Goal: Check status

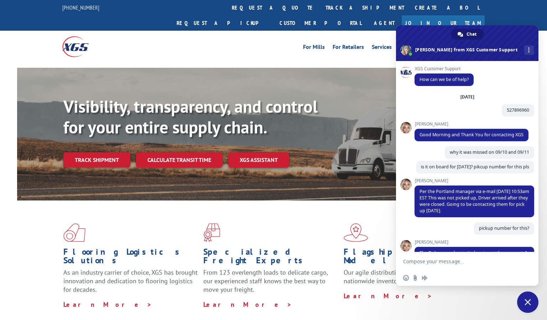
scroll to position [518, 0]
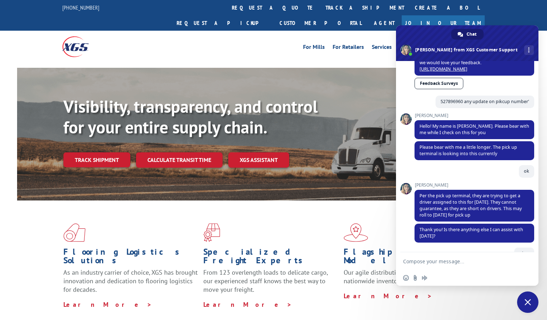
scroll to position [340, 0]
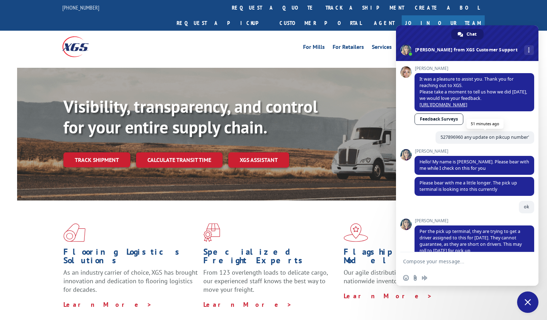
click at [452, 140] on span "527896960 any update on pikcup number'" at bounding box center [485, 137] width 89 height 6
copy span "527896960"
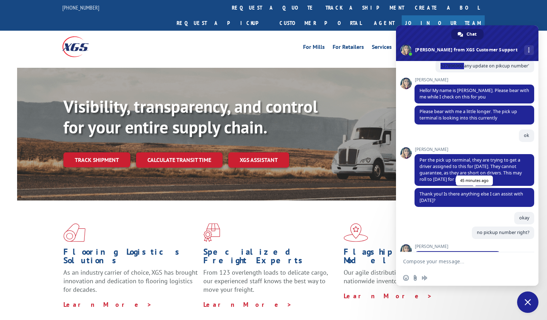
scroll to position [482, 0]
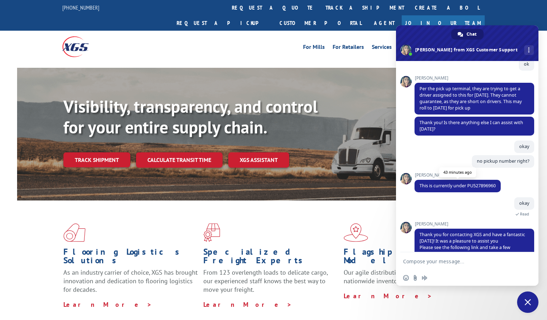
click at [478, 189] on span "This is currently under PU527896960" at bounding box center [458, 185] width 76 height 6
copy span "PU527896960"
